Goal: Task Accomplishment & Management: Manage account settings

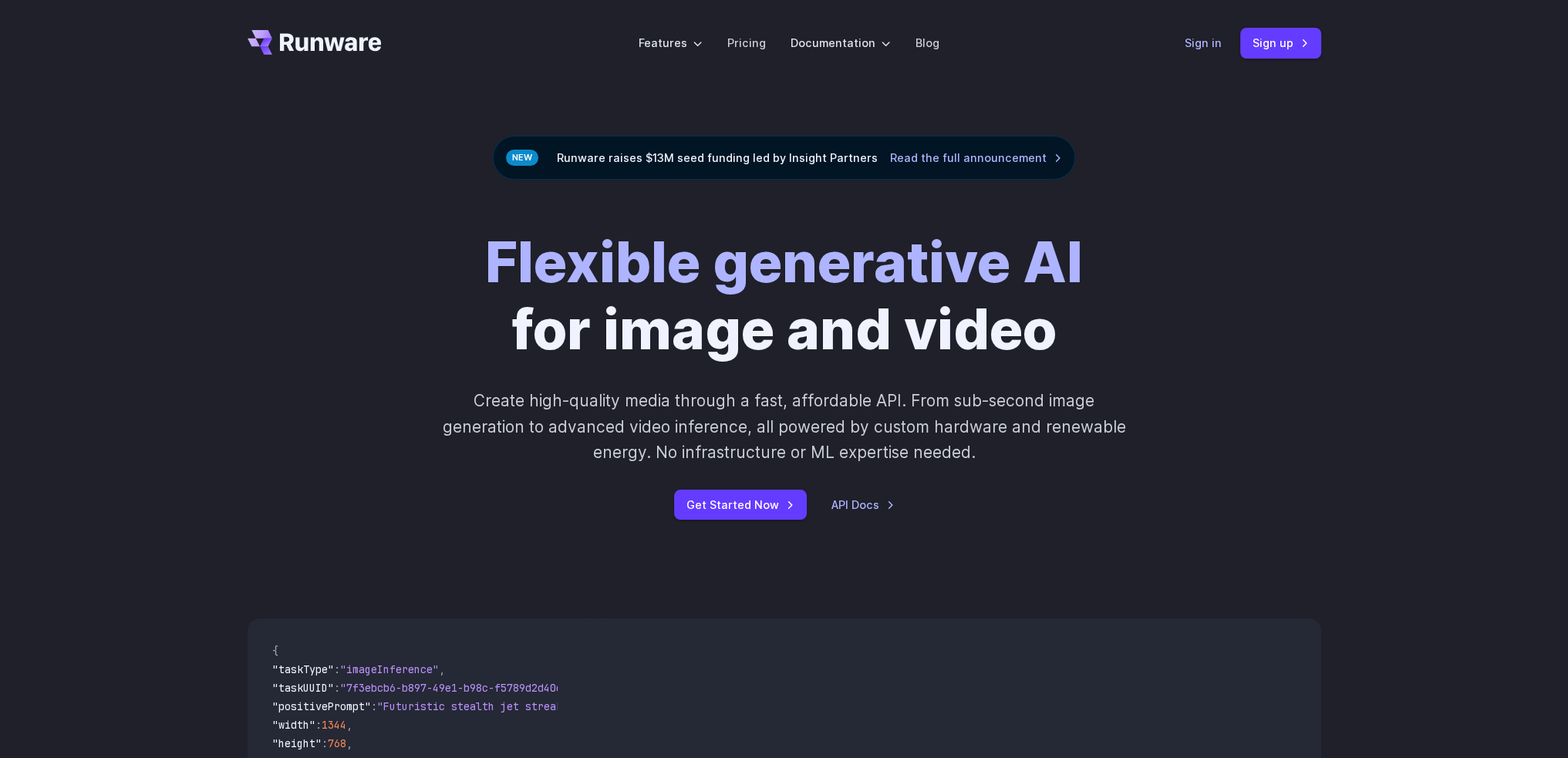
click at [1199, 36] on link "Sign in" at bounding box center [1203, 42] width 37 height 17
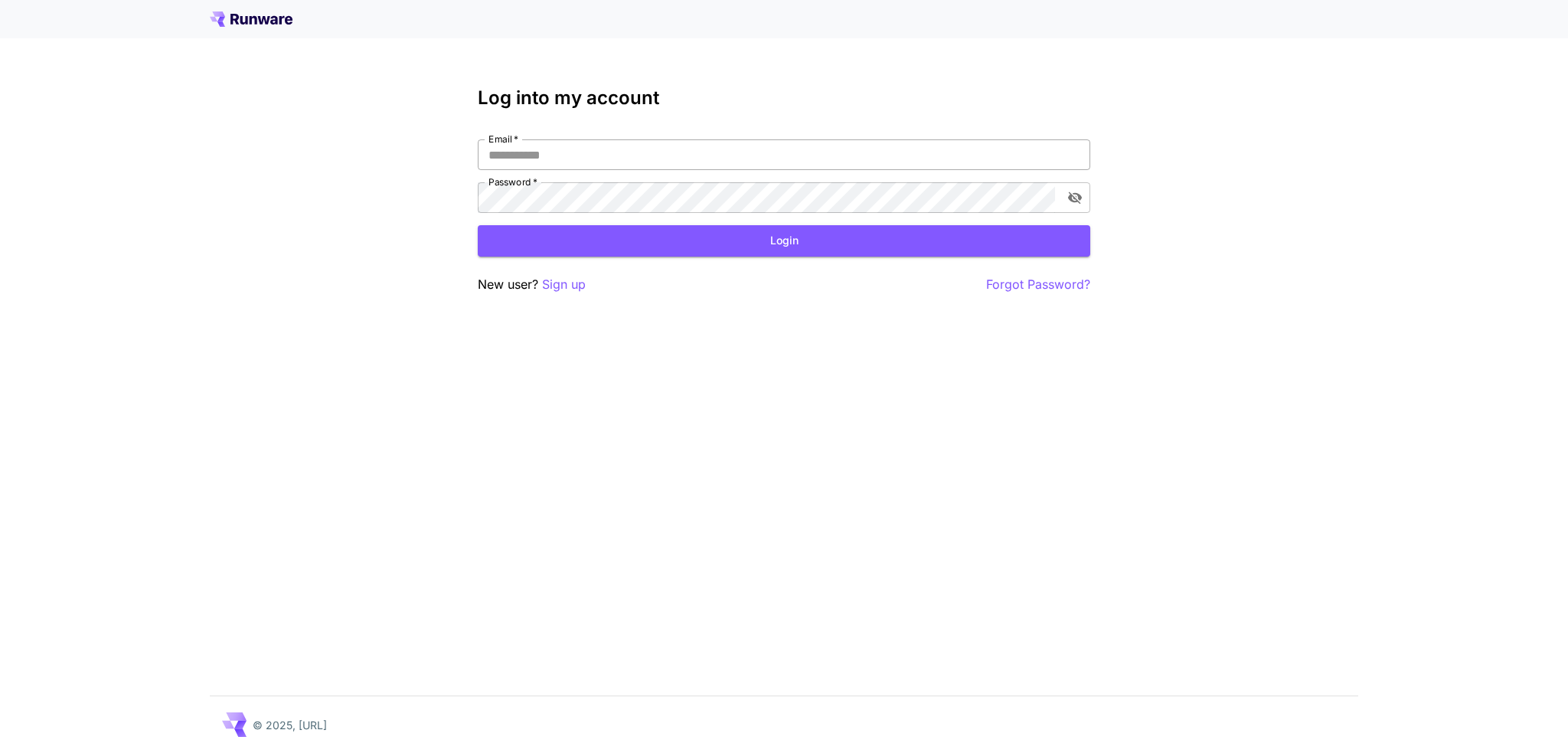
click at [564, 149] on input "Email   *" at bounding box center [784, 155] width 612 height 31
click at [0, 752] on com-1password-button at bounding box center [0, 753] width 0 height 0
type input "**********"
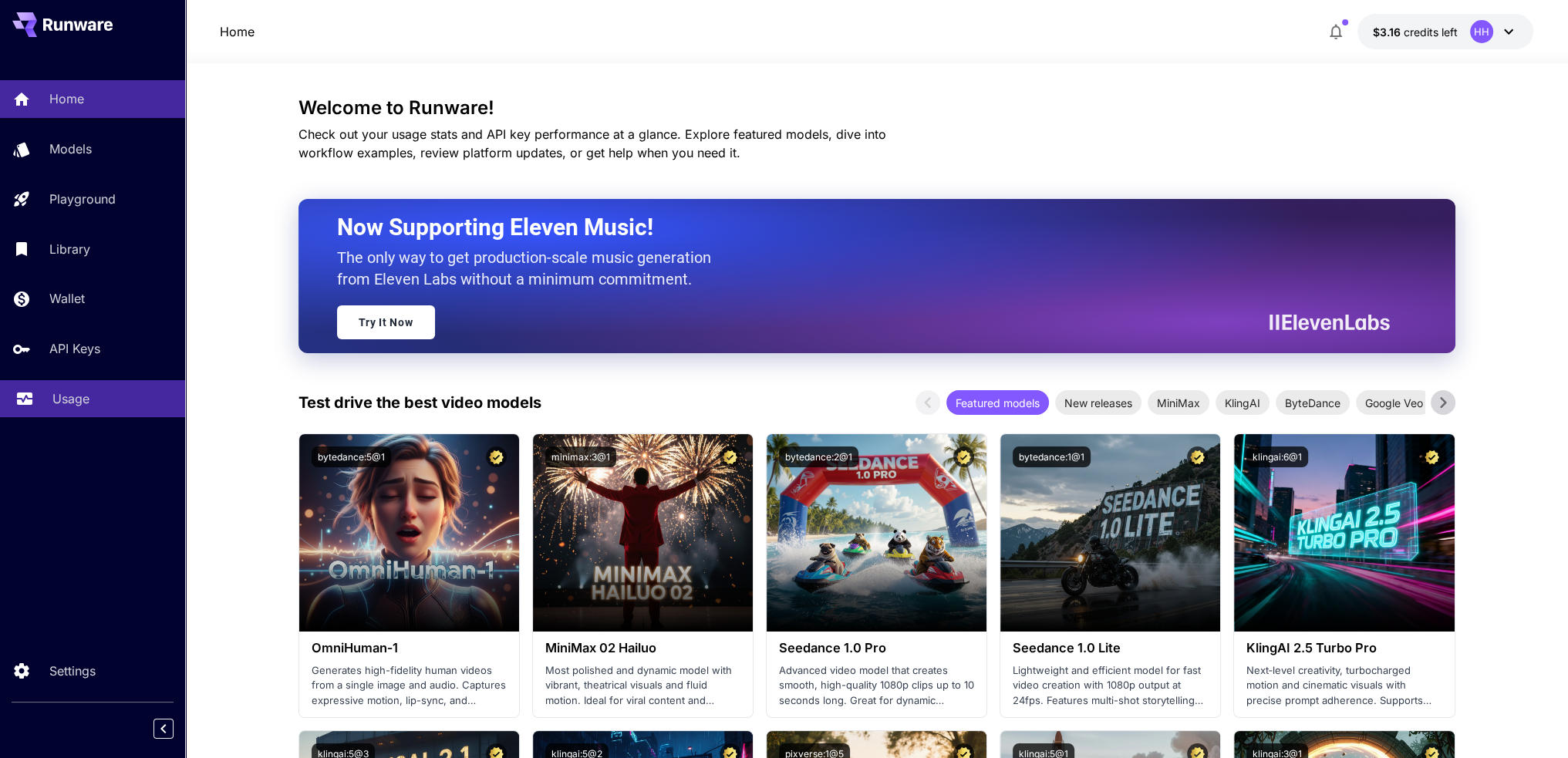
click at [67, 395] on p "Usage" at bounding box center [71, 398] width 37 height 18
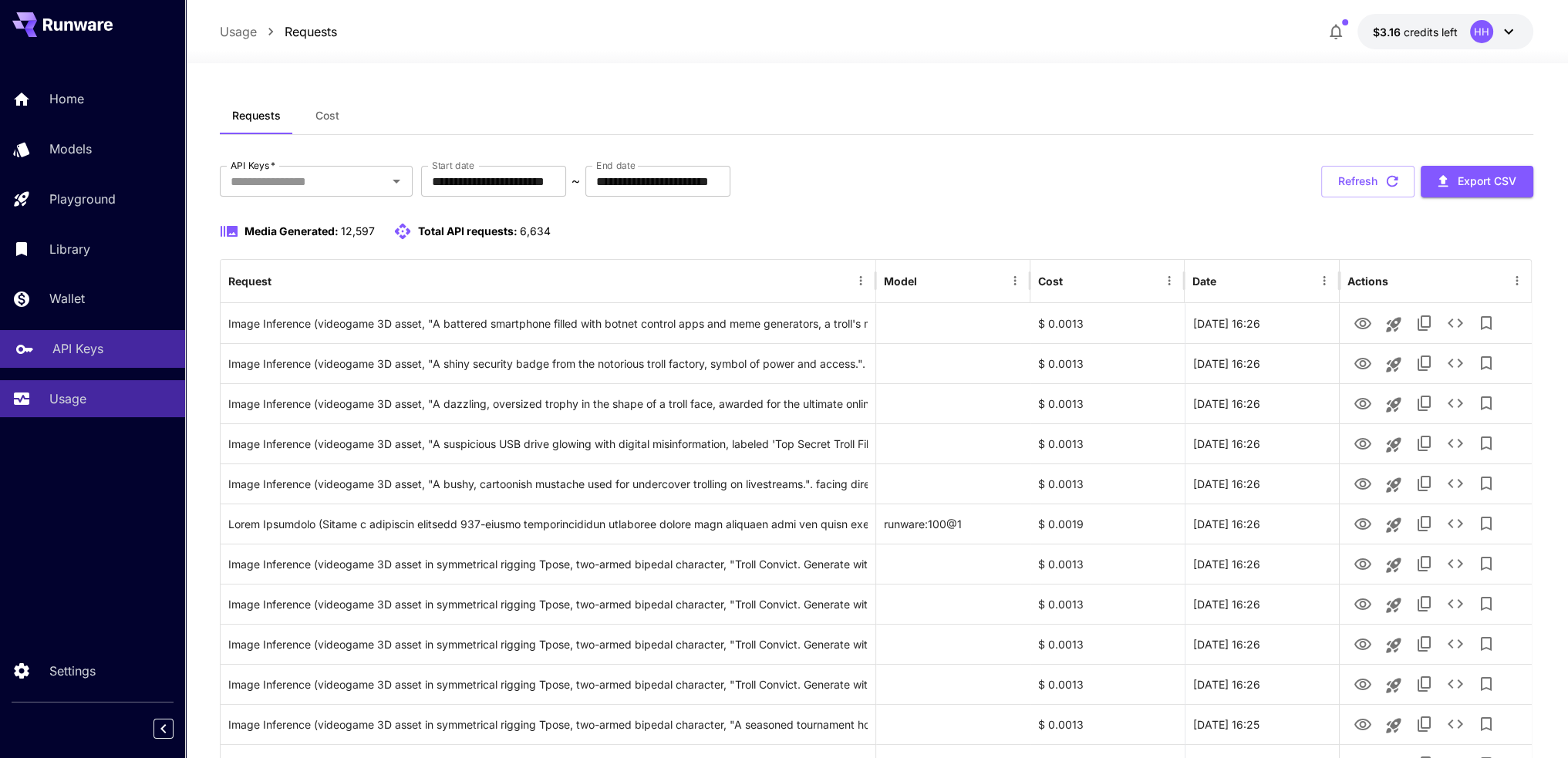
click at [111, 337] on link "API Keys" at bounding box center [92, 349] width 185 height 37
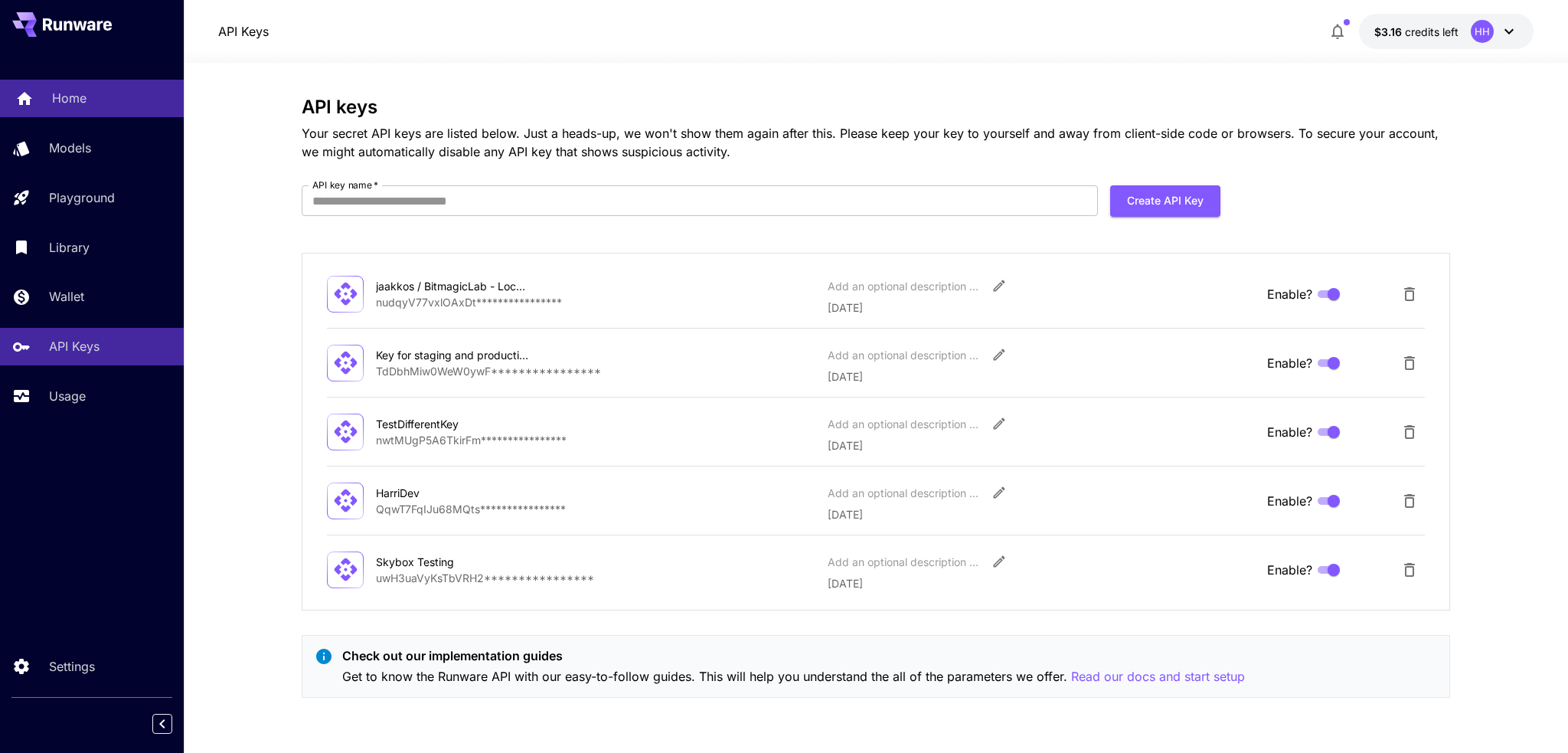
click at [61, 97] on p "Home" at bounding box center [70, 97] width 34 height 18
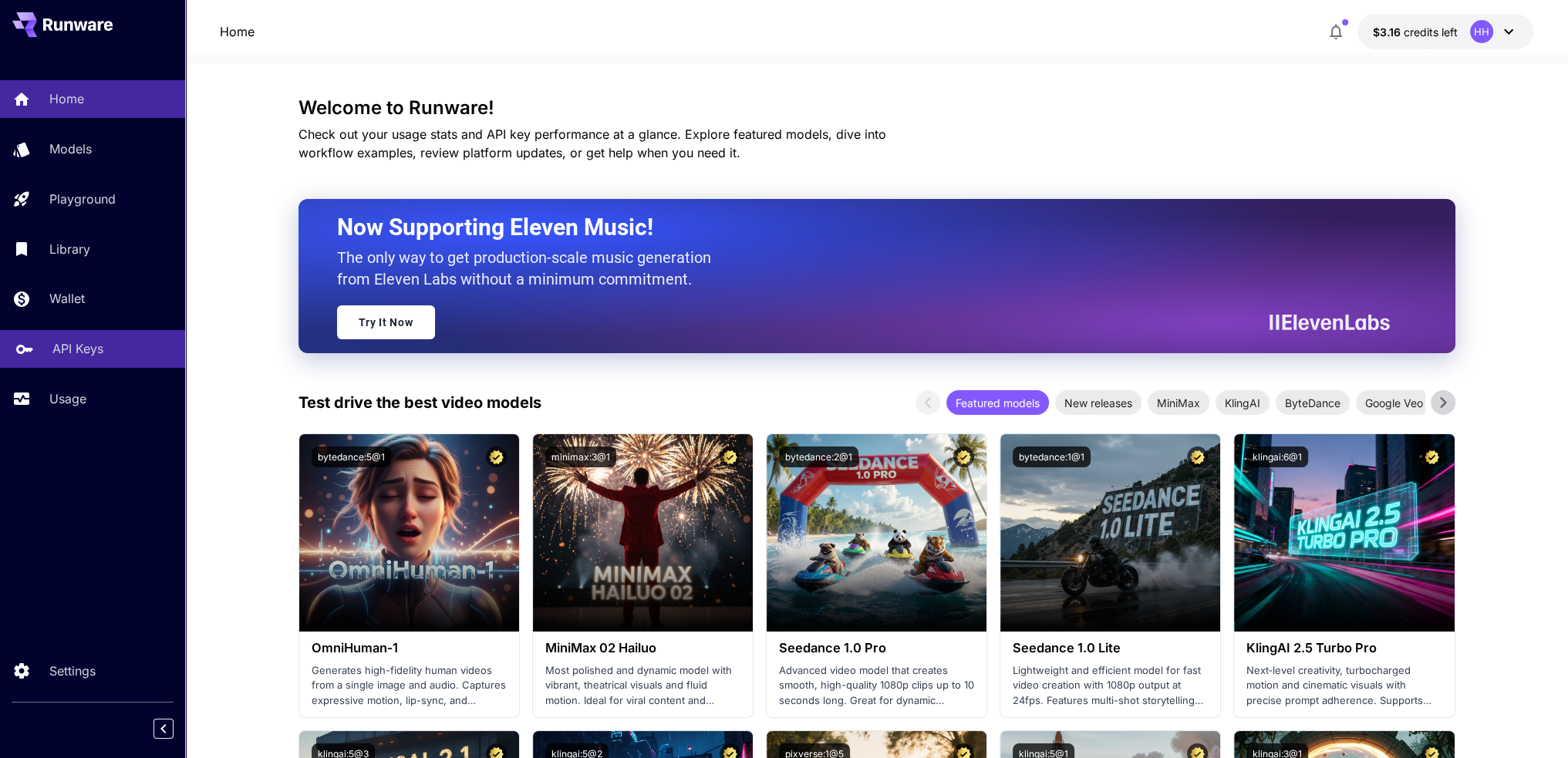
click at [87, 358] on p "API Keys" at bounding box center [78, 348] width 51 height 18
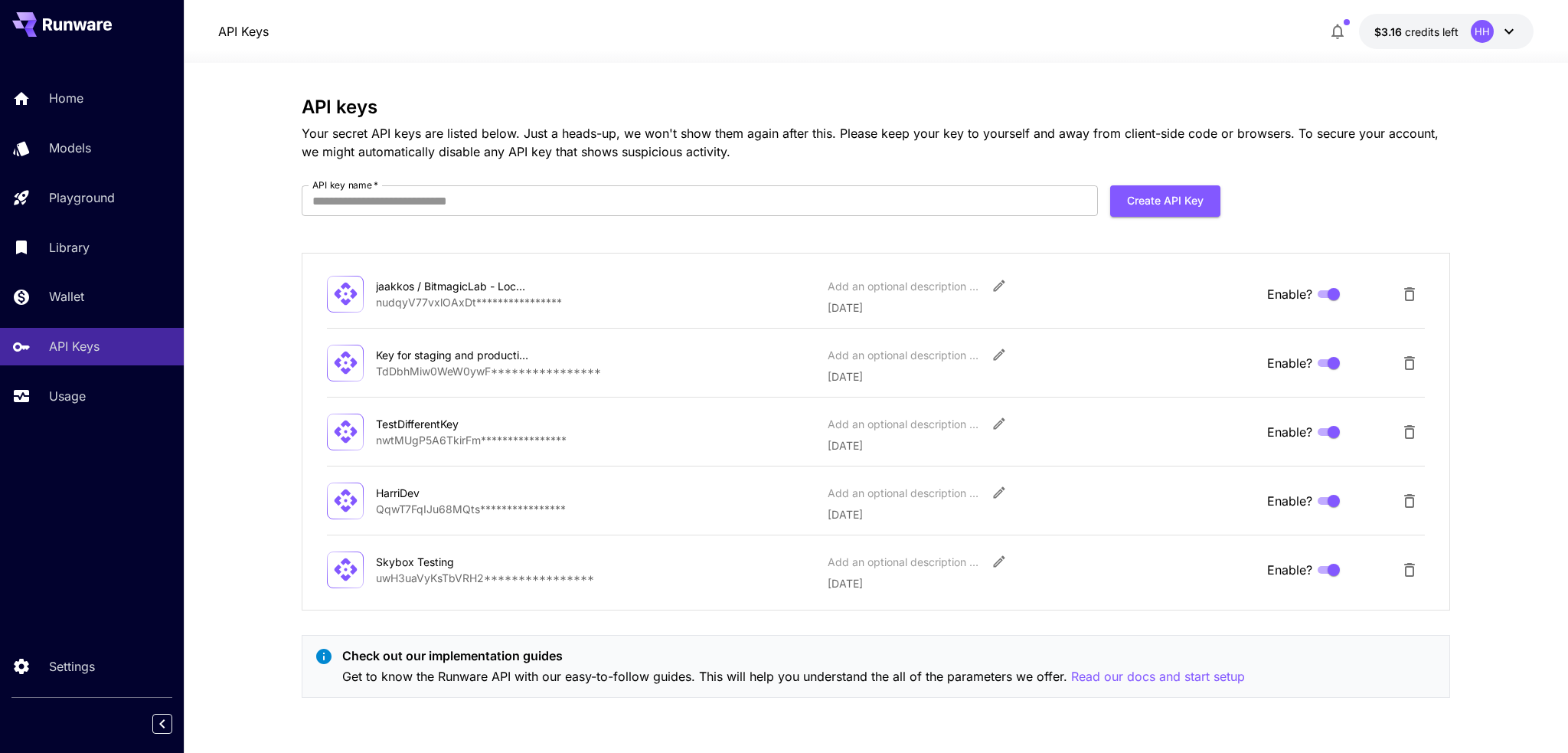
click at [404, 495] on div "HarriDev" at bounding box center [452, 492] width 154 height 16
click at [341, 496] on icon at bounding box center [345, 501] width 27 height 27
click at [71, 239] on p "Library" at bounding box center [72, 247] width 41 height 18
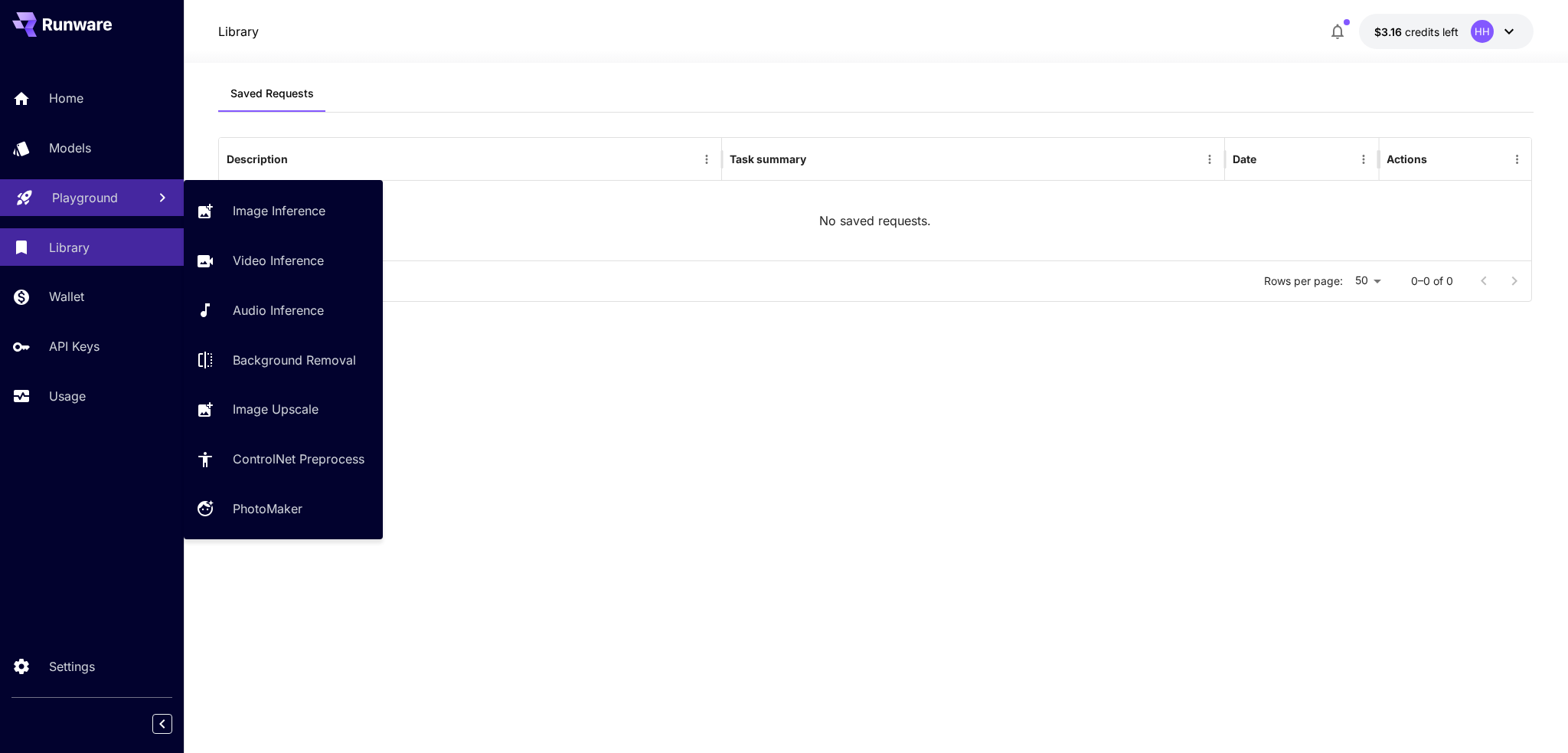
click at [95, 199] on p "Playground" at bounding box center [85, 197] width 66 height 18
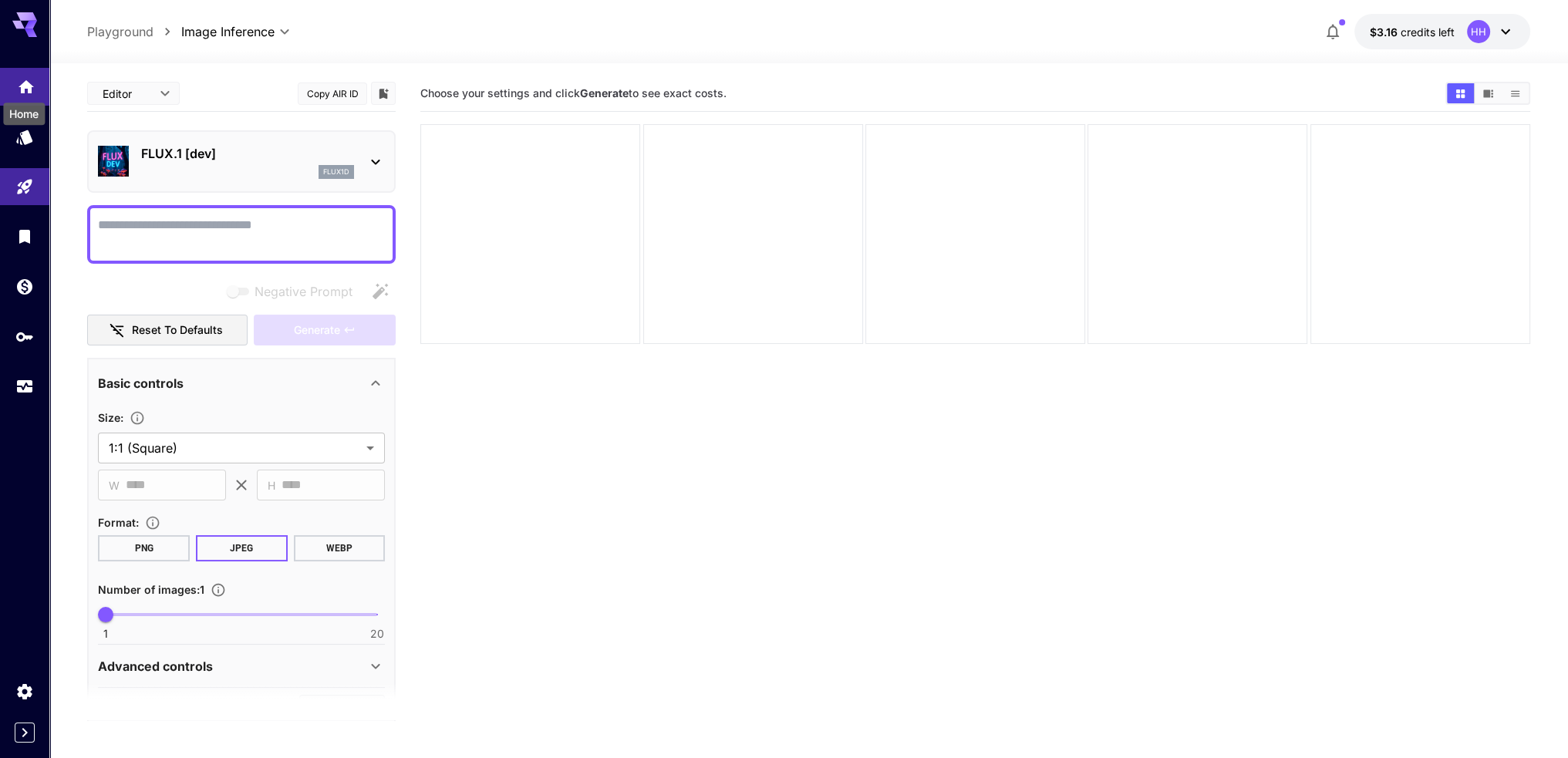
click at [26, 78] on icon "Home" at bounding box center [26, 82] width 18 height 18
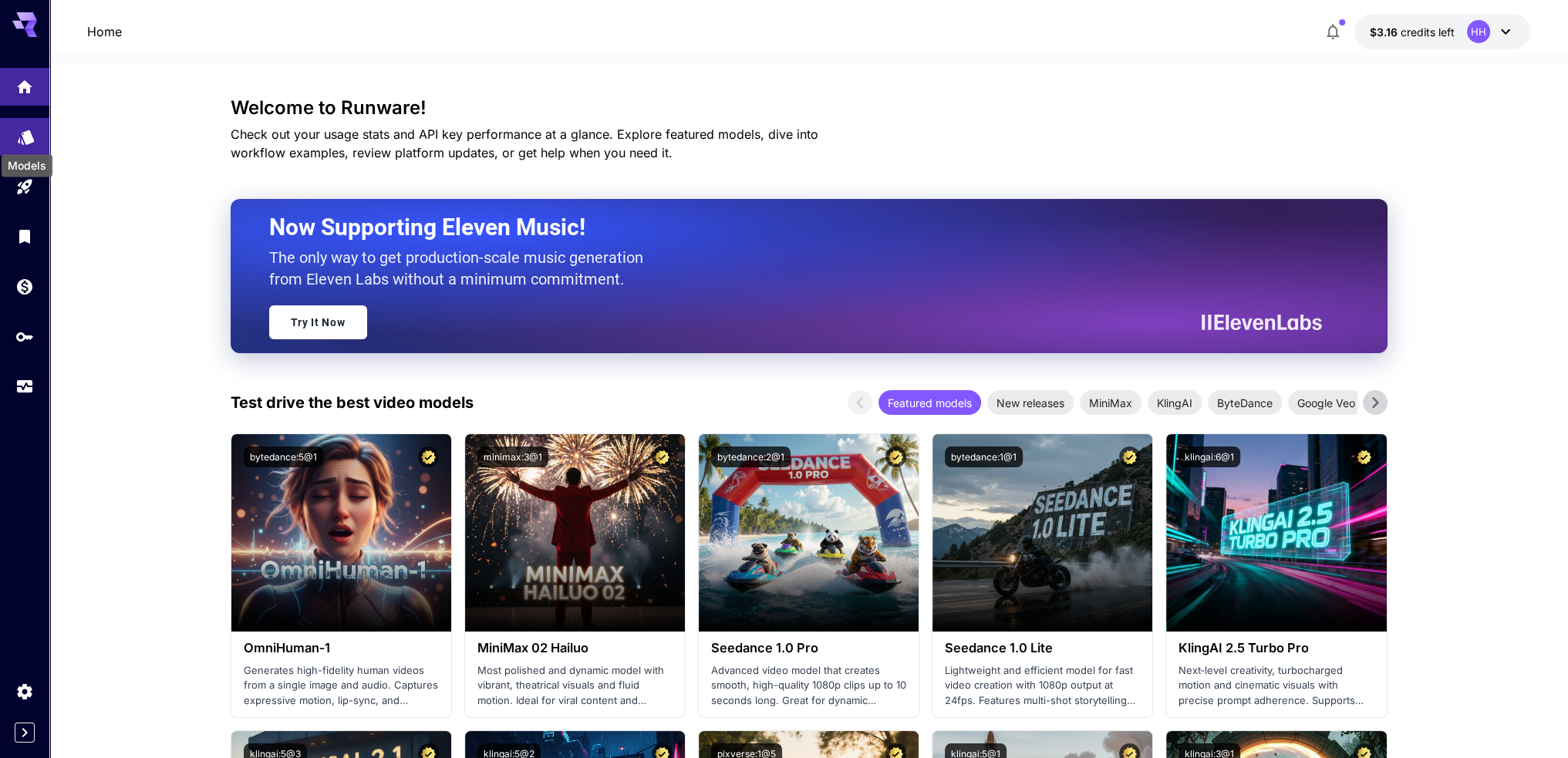
click at [32, 138] on icon "Models" at bounding box center [25, 132] width 16 height 14
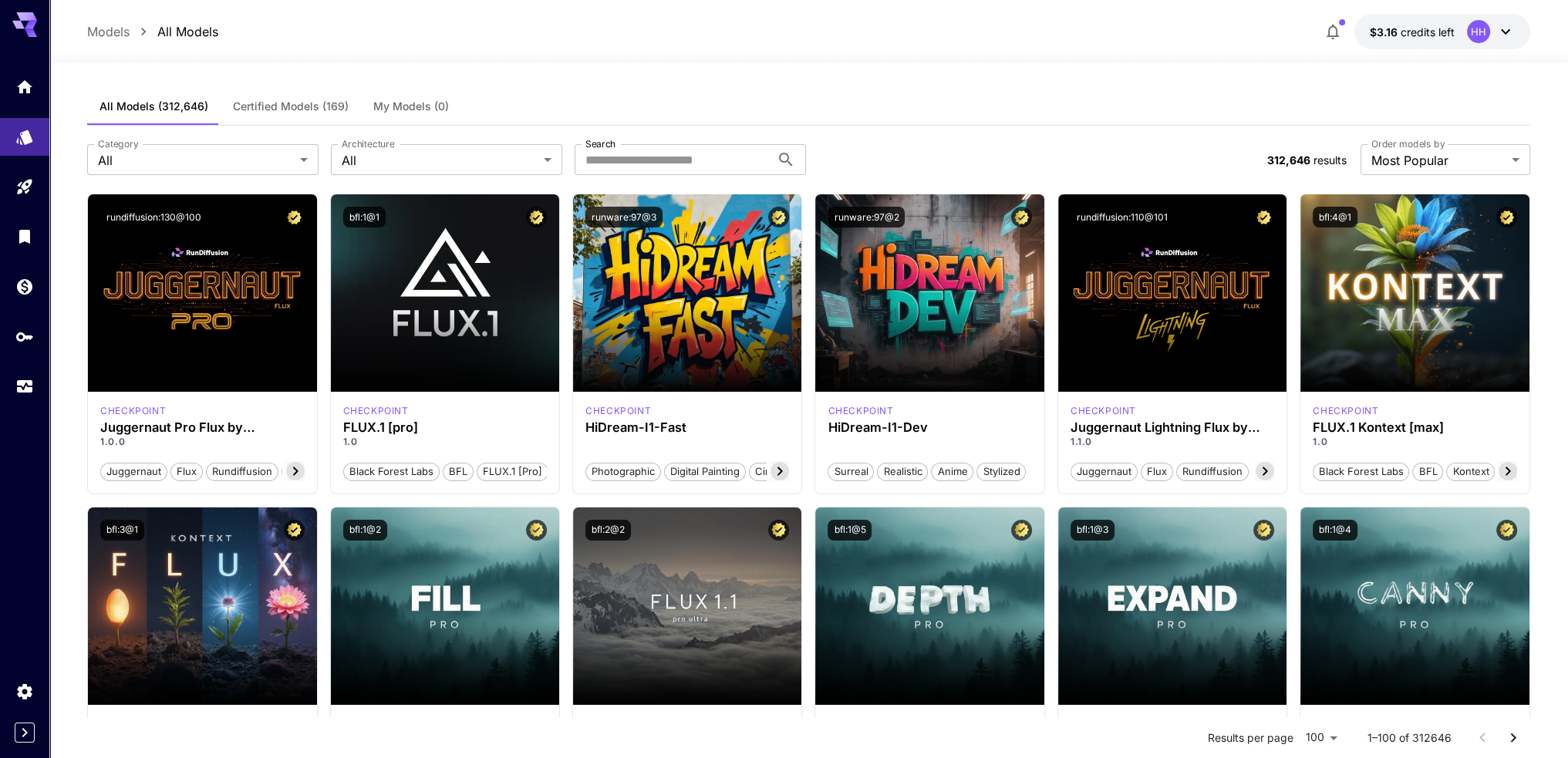
click at [132, 39] on ol "Models All Models" at bounding box center [153, 31] width 131 height 18
click at [119, 35] on p "Models" at bounding box center [109, 31] width 42 height 18
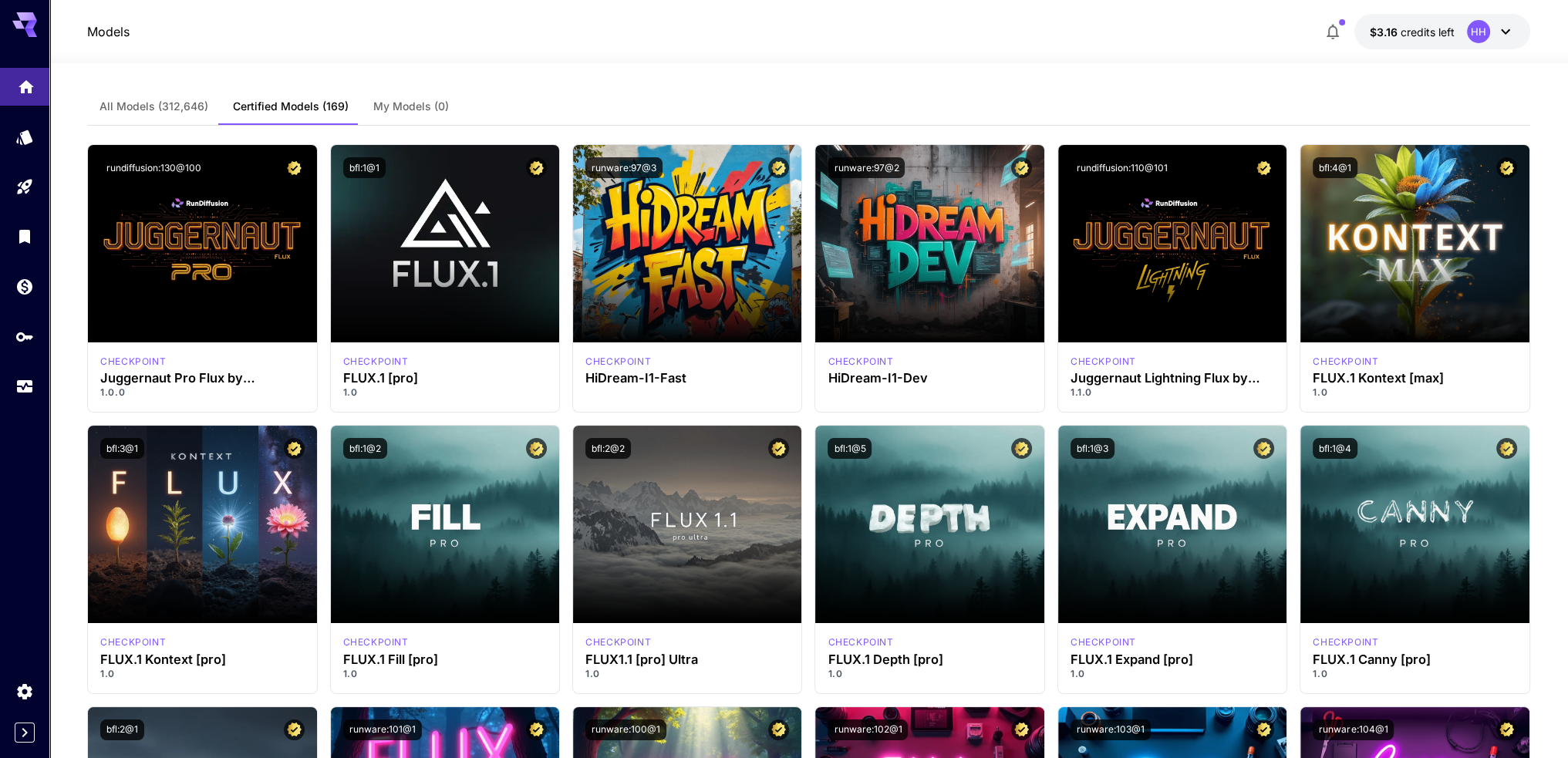
click at [31, 97] on link at bounding box center [24, 86] width 49 height 37
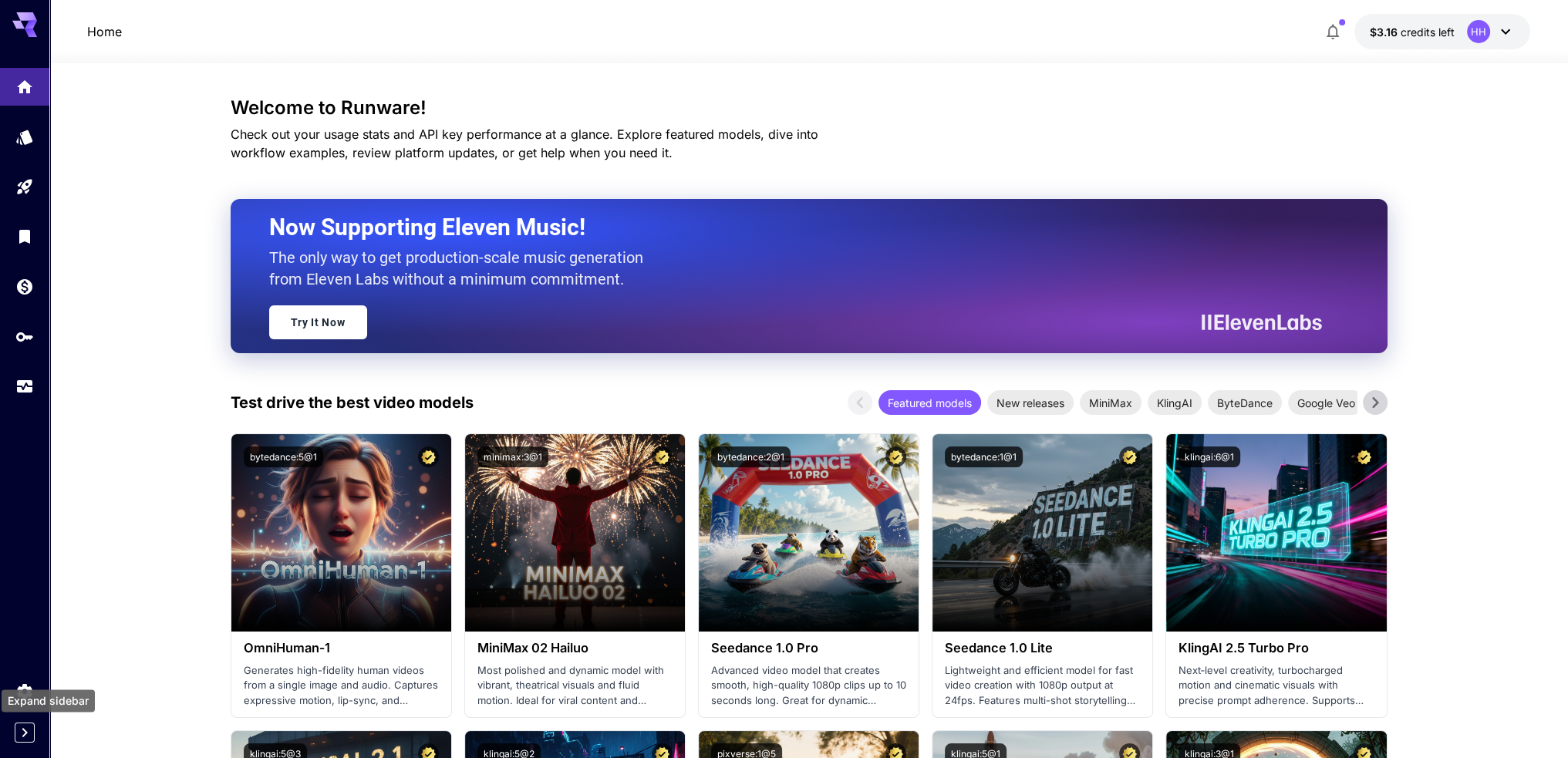
click at [27, 737] on icon "Expand sidebar" at bounding box center [24, 732] width 18 height 18
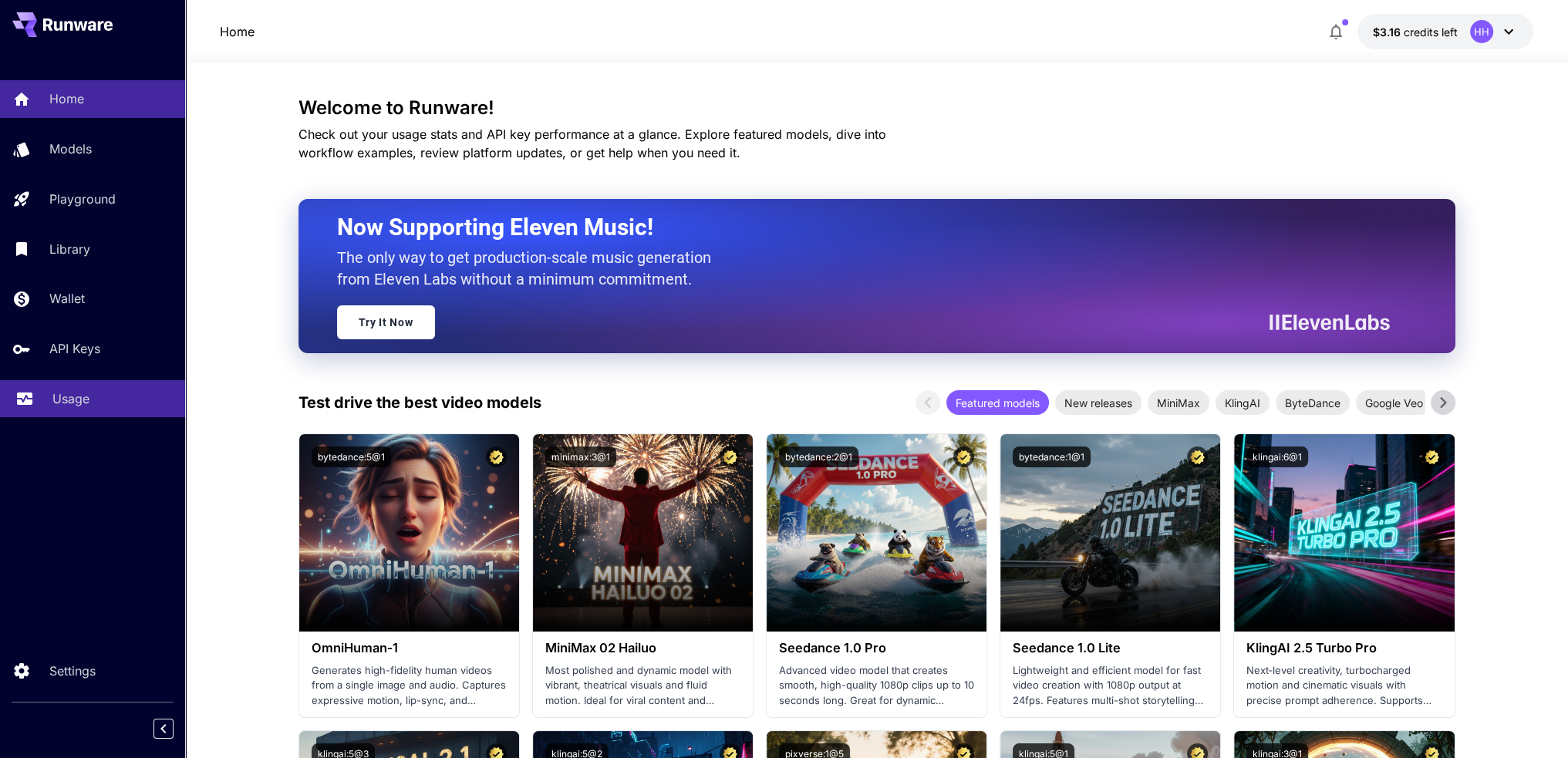
click at [77, 397] on p "Usage" at bounding box center [71, 398] width 37 height 18
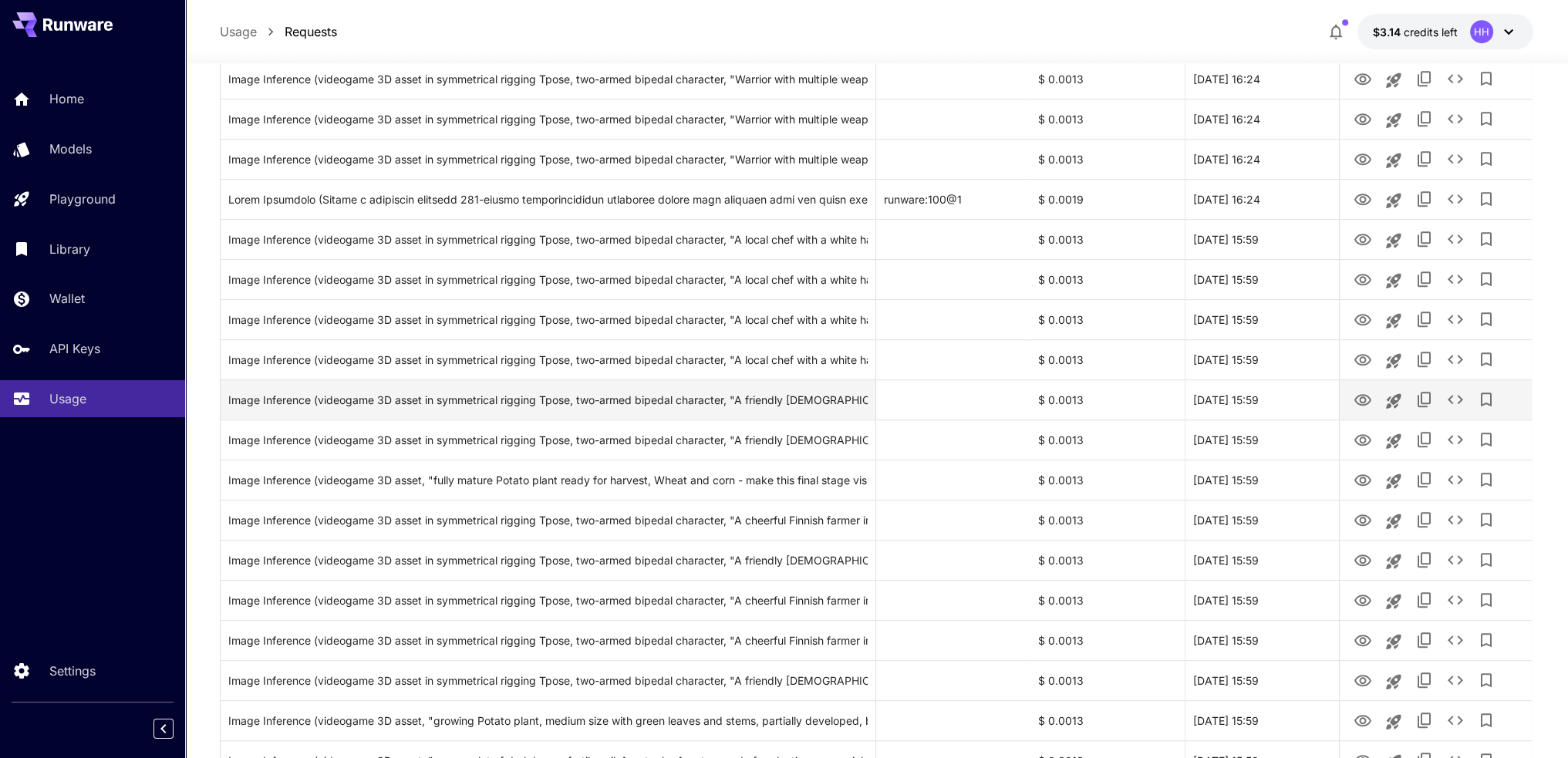
scroll to position [1637, 0]
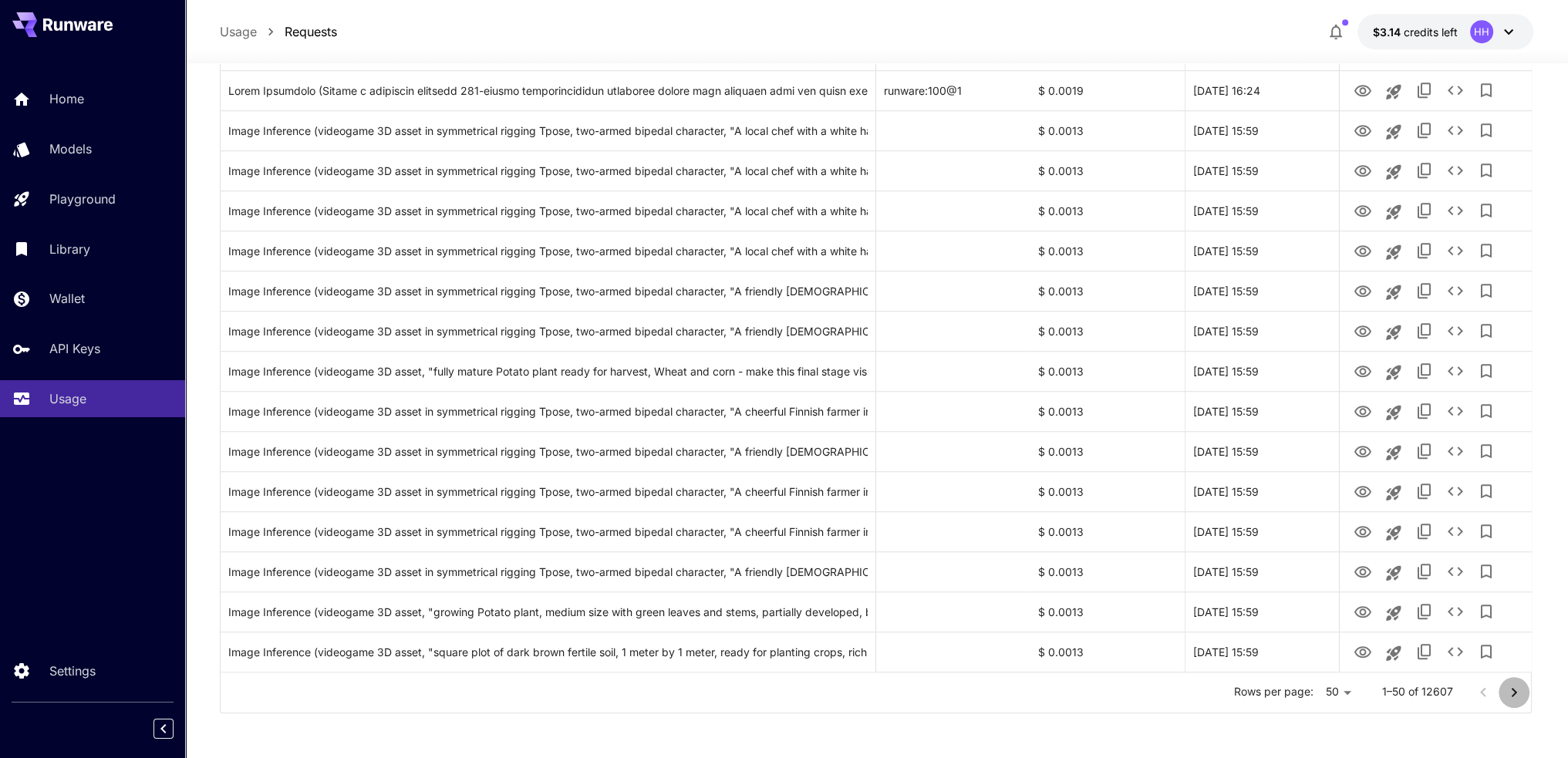
click at [1516, 692] on icon "Go to next page" at bounding box center [1513, 692] width 18 height 18
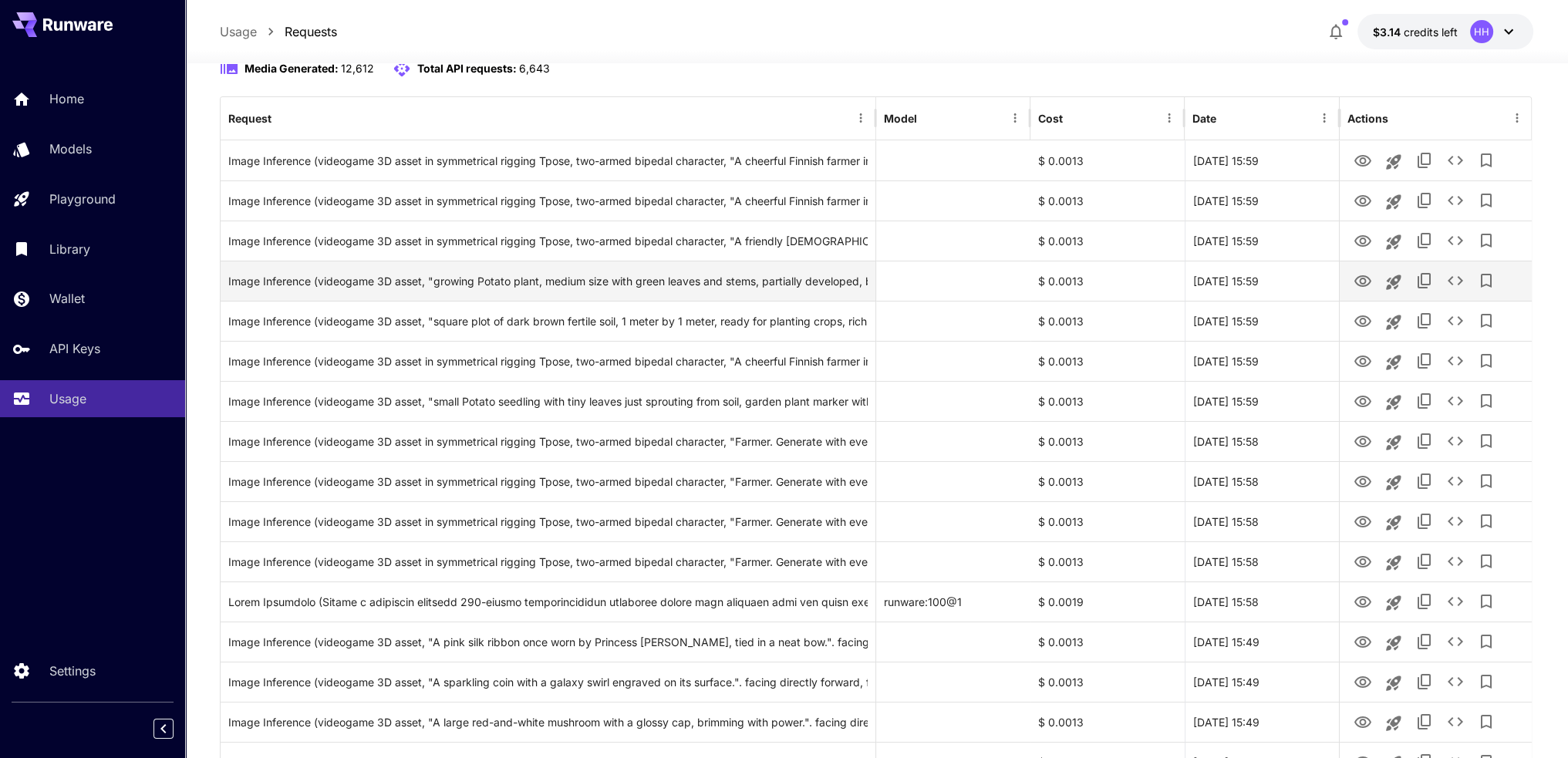
scroll to position [0, 0]
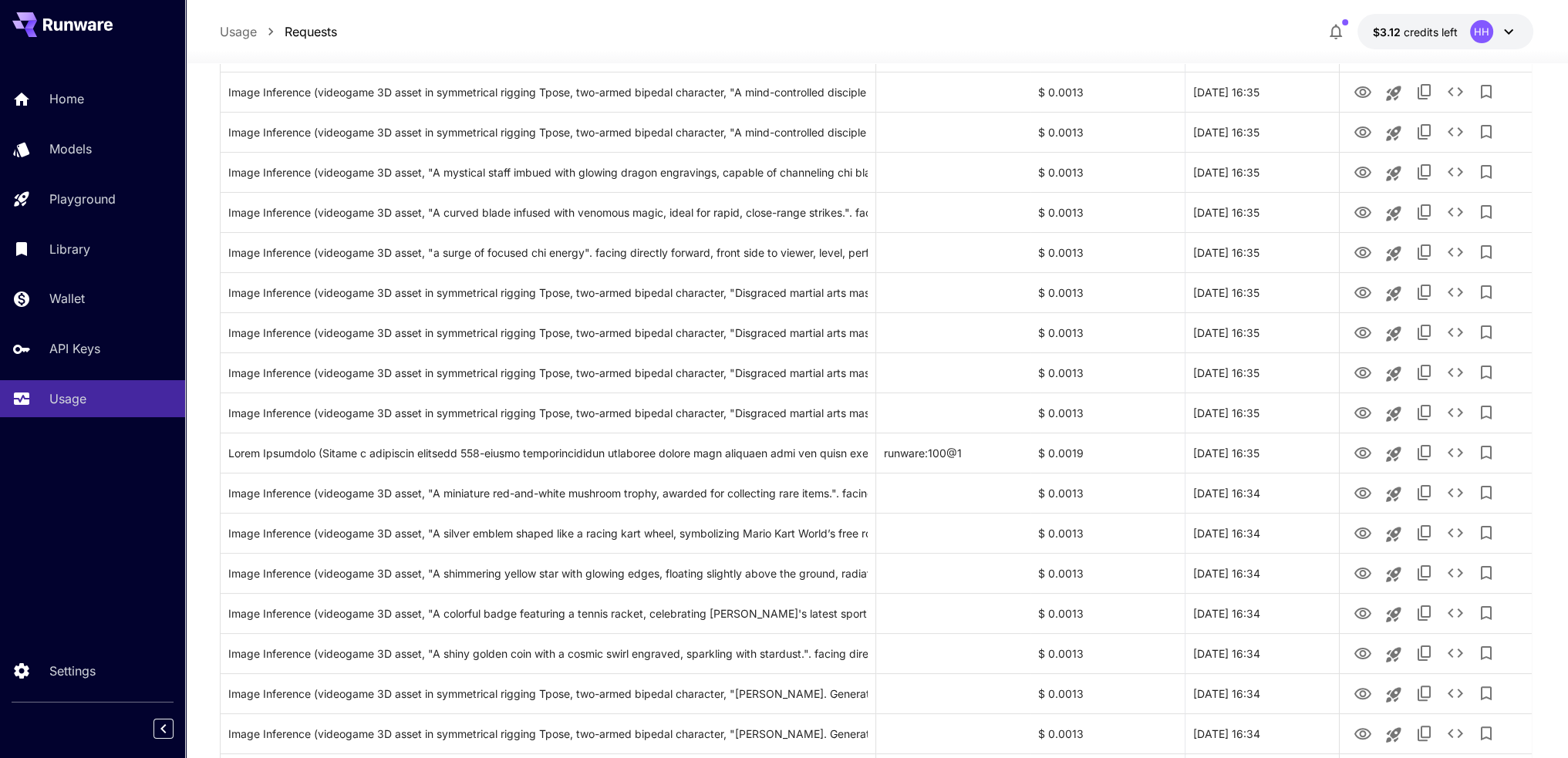
scroll to position [385, 0]
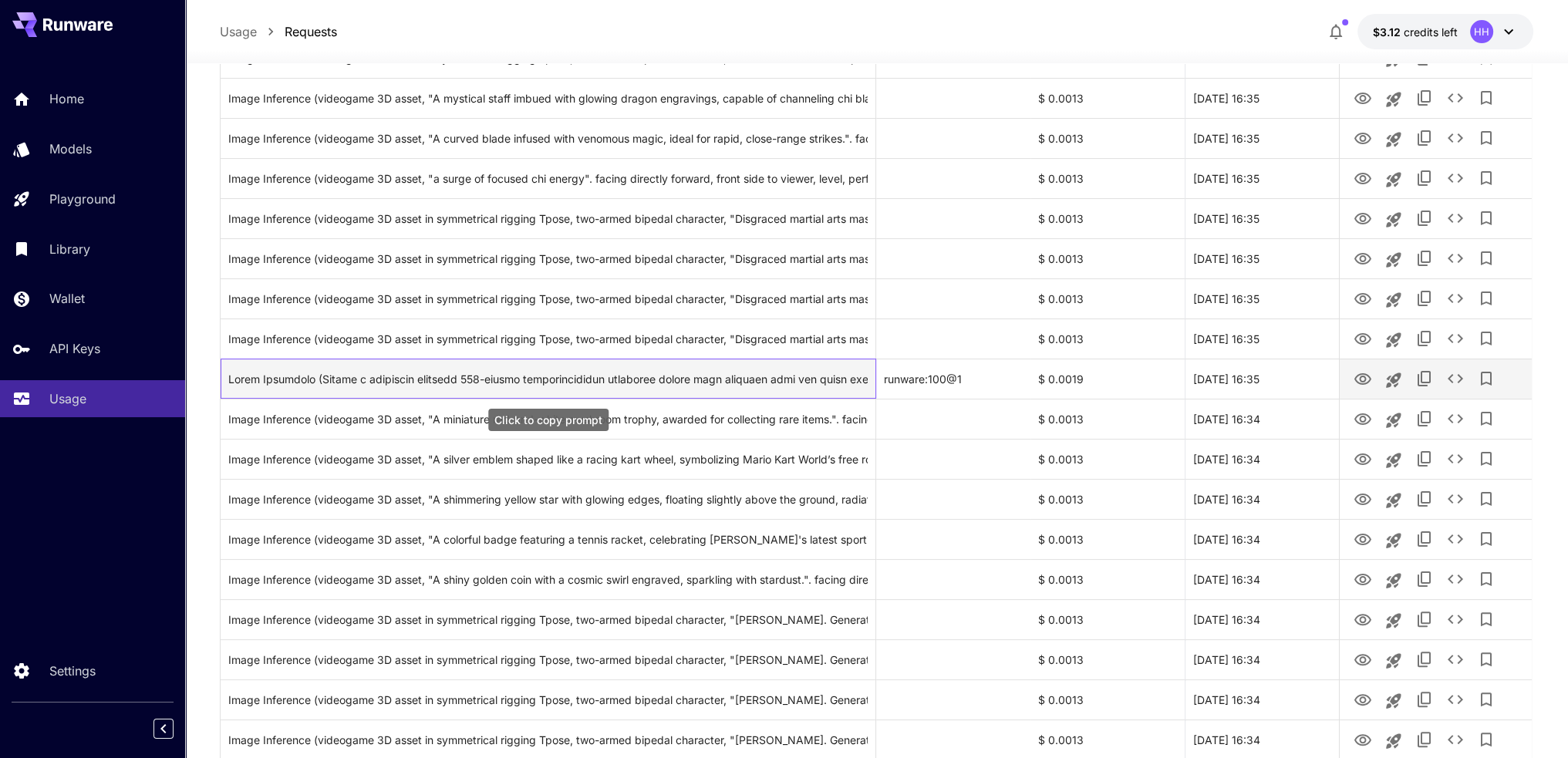
click at [650, 382] on div "Click to copy prompt" at bounding box center [549, 379] width 640 height 39
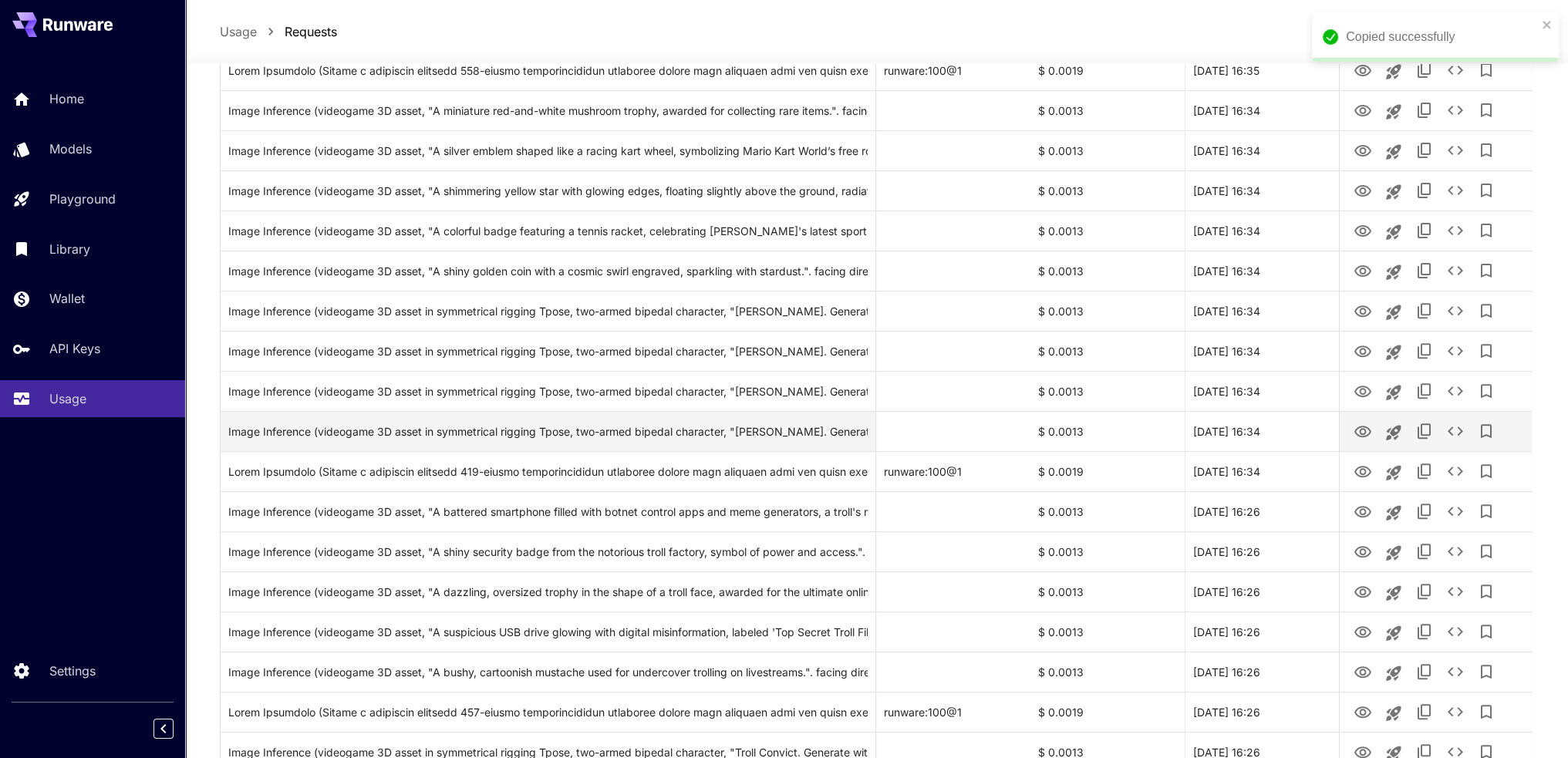
scroll to position [925, 0]
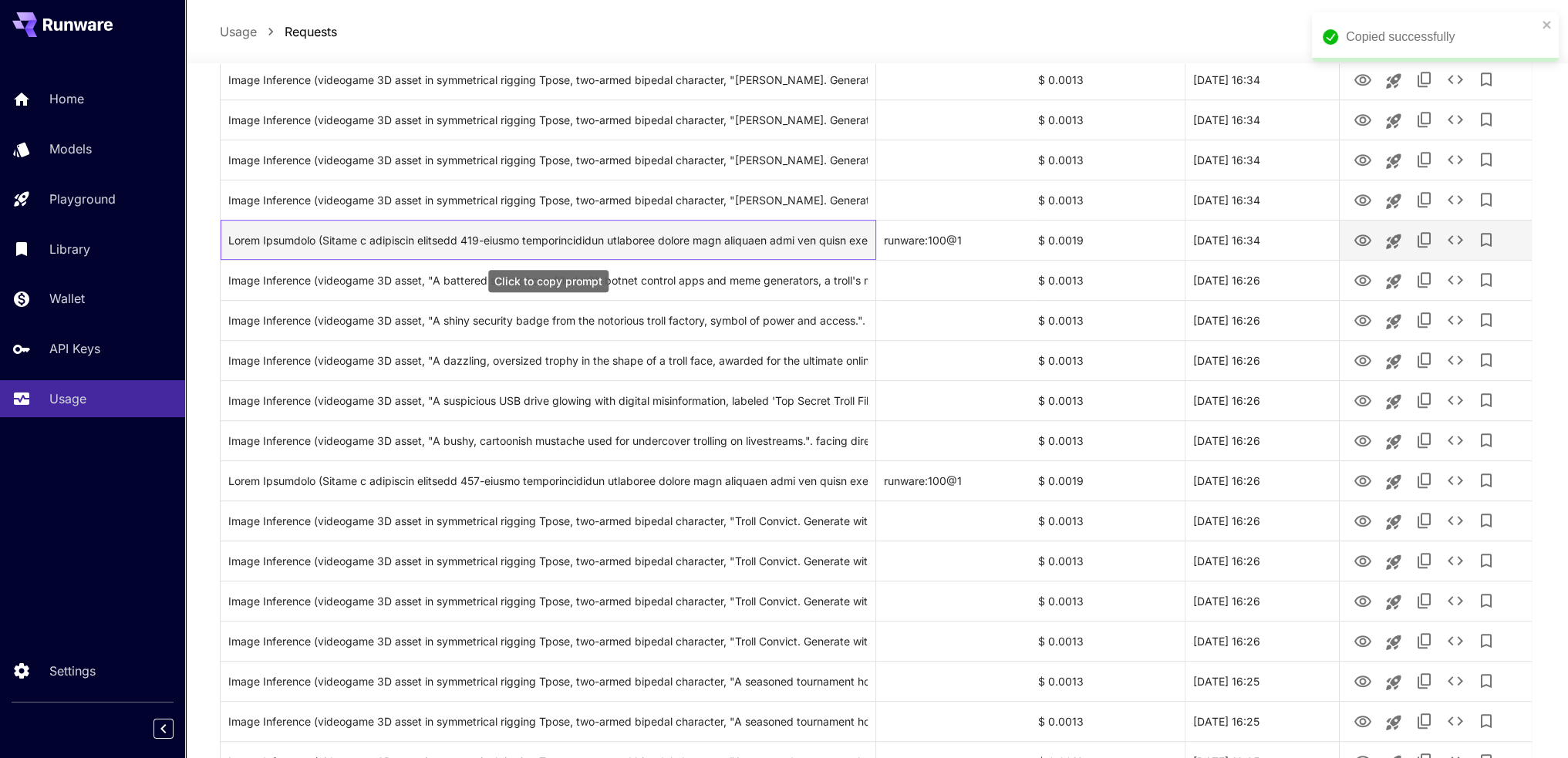
click at [777, 246] on div "Click to copy prompt" at bounding box center [549, 240] width 640 height 39
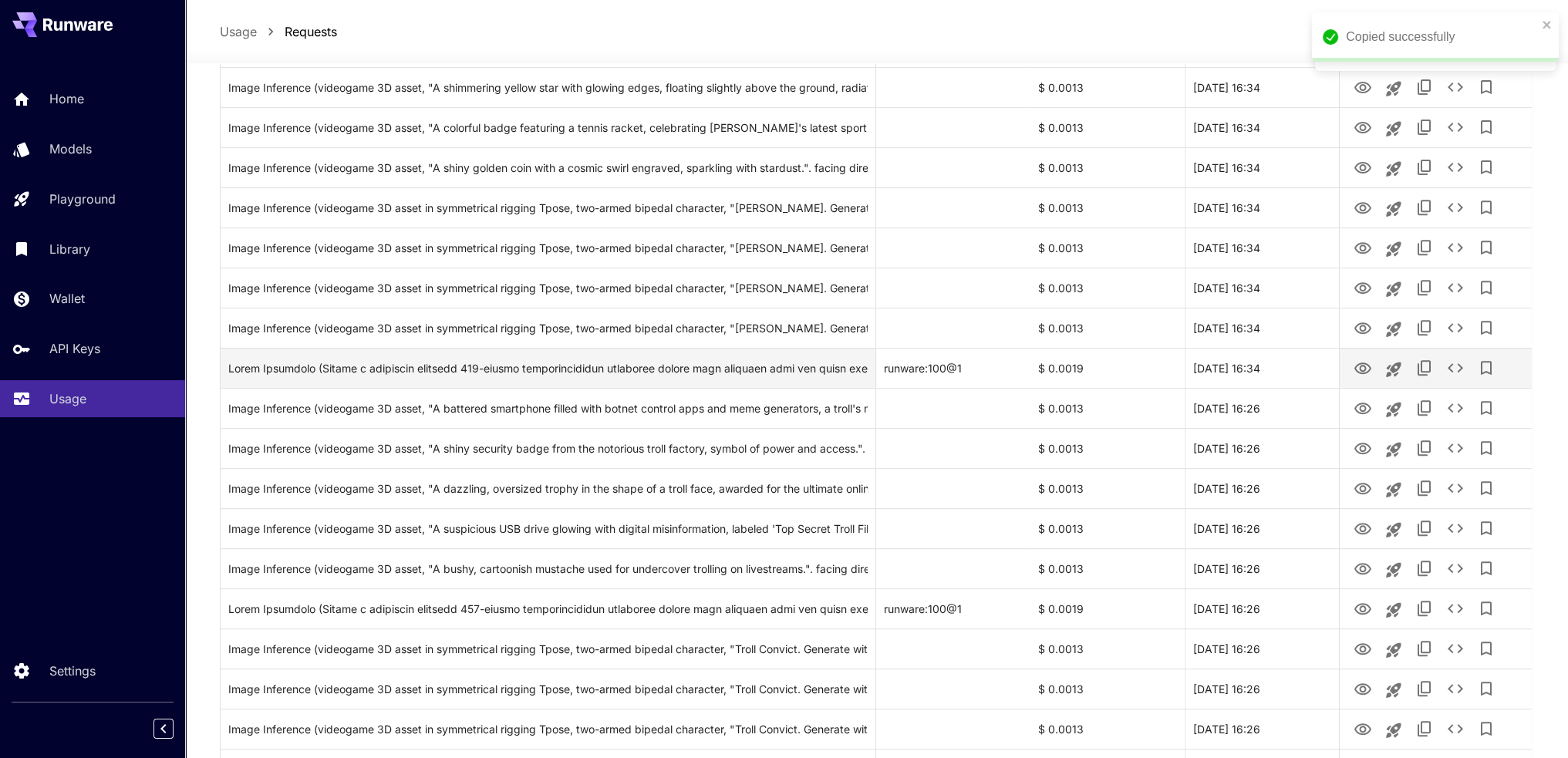
scroll to position [771, 0]
